Goal: Register for event/course

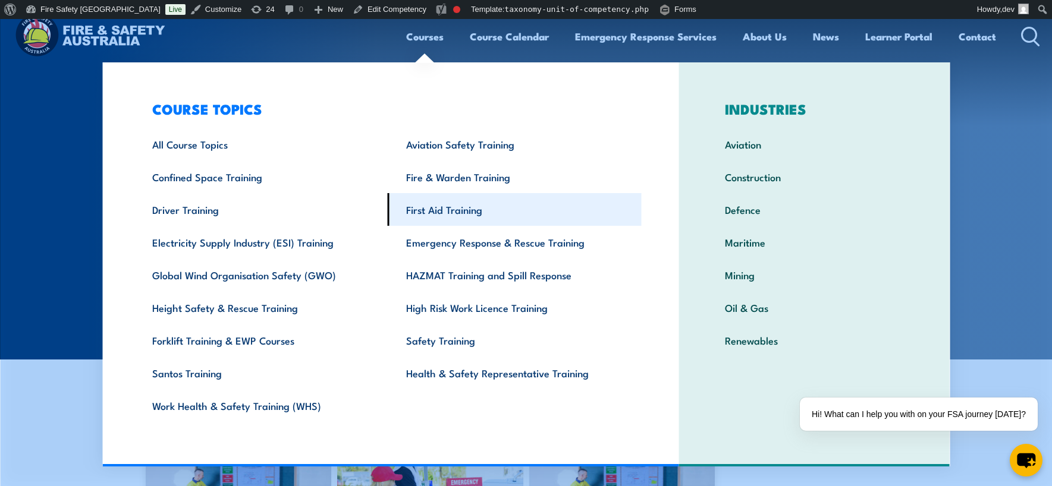
click at [445, 209] on link "First Aid Training" at bounding box center [515, 209] width 254 height 33
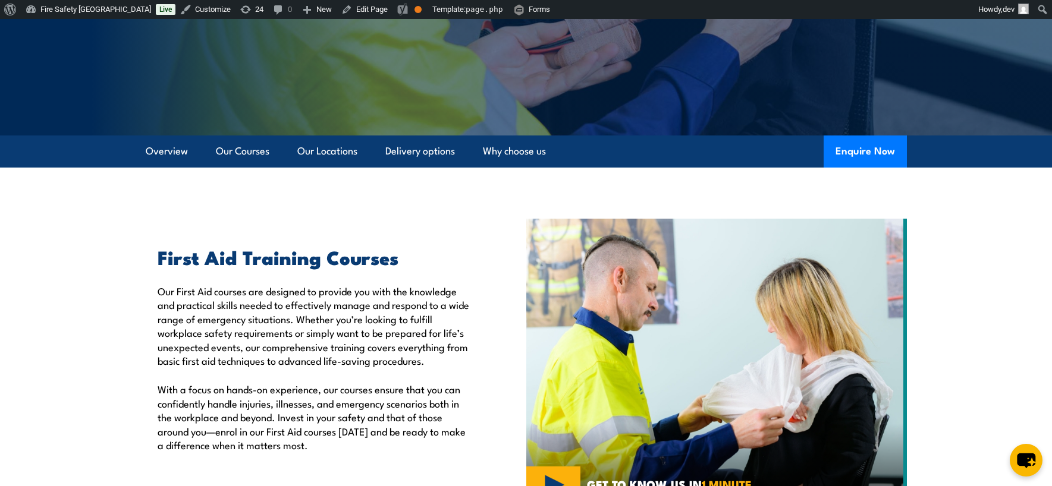
scroll to position [225, 0]
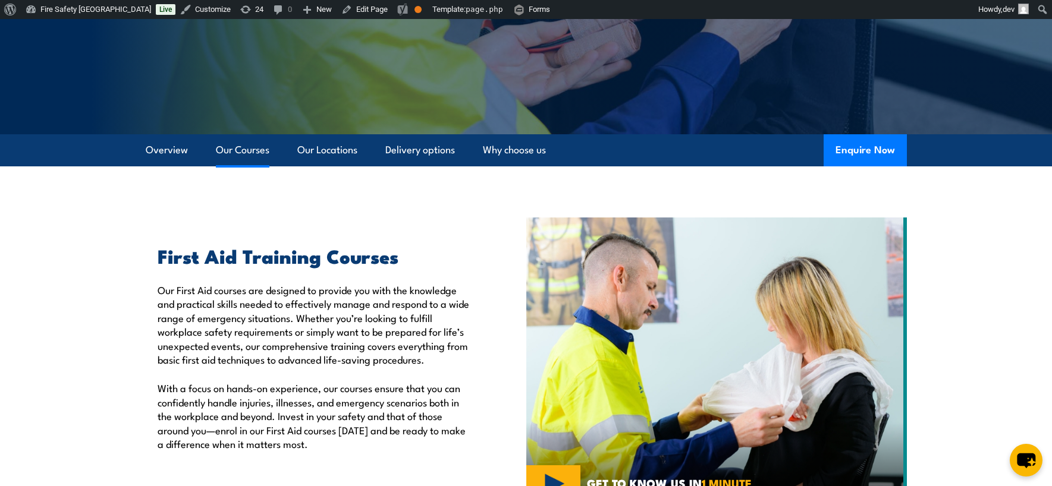
click at [252, 150] on link "Our Courses" at bounding box center [242, 150] width 53 height 32
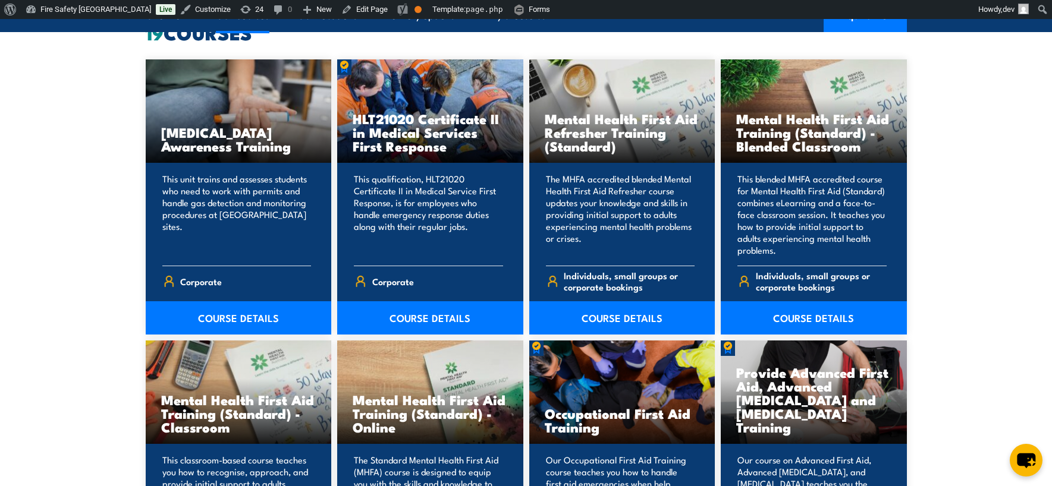
scroll to position [985, 0]
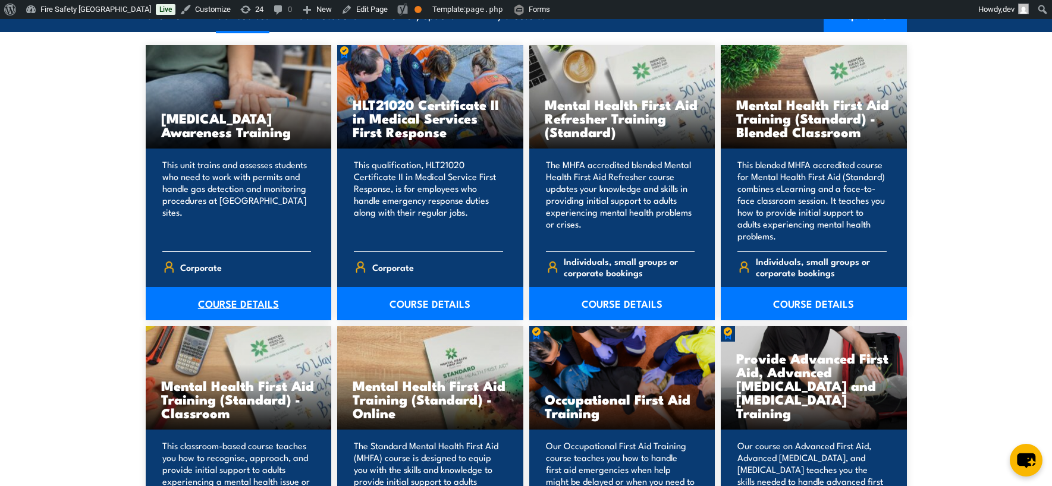
click at [248, 306] on link "COURSE DETAILS" at bounding box center [239, 303] width 186 height 33
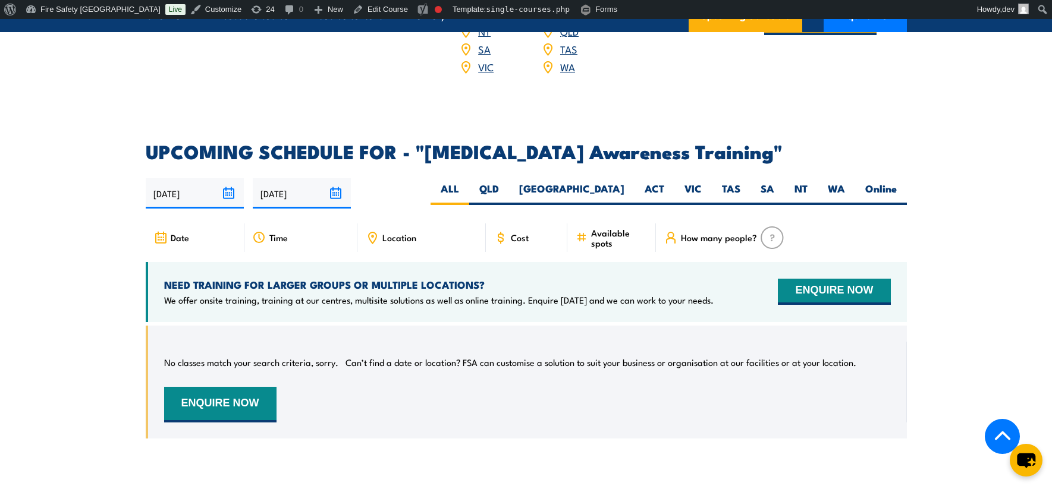
scroll to position [1705, 0]
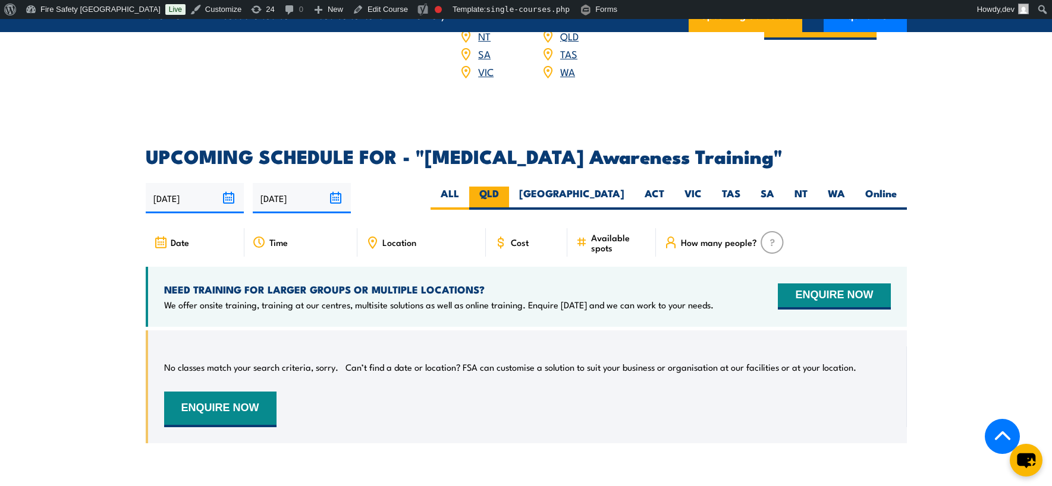
click at [509, 187] on label "QLD" at bounding box center [489, 198] width 40 height 23
click at [506, 187] on input "QLD" at bounding box center [503, 191] width 8 height 8
radio input "true"
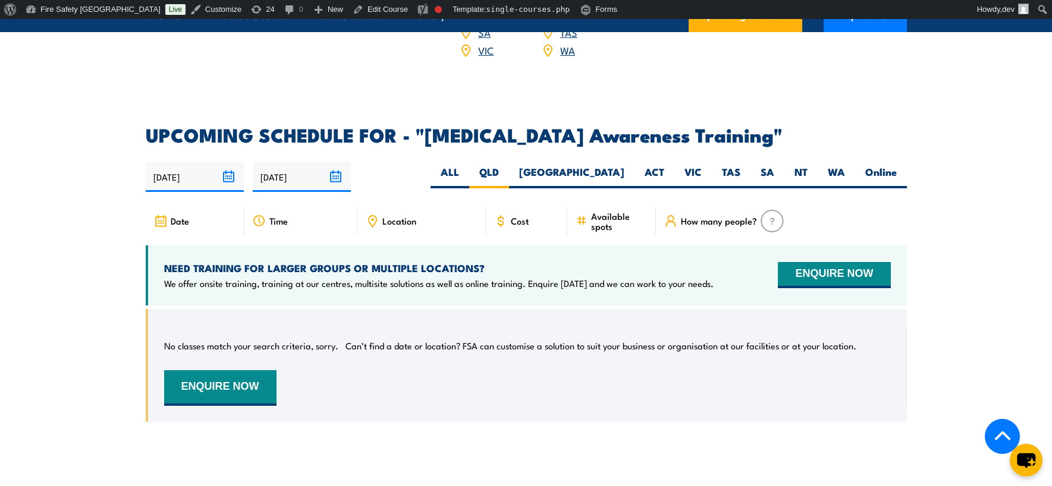
scroll to position [1726, 0]
